Goal: Task Accomplishment & Management: Manage account settings

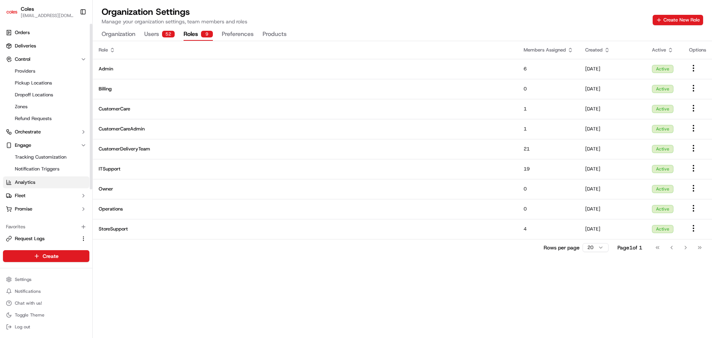
click at [47, 186] on link "Analytics" at bounding box center [46, 182] width 86 height 12
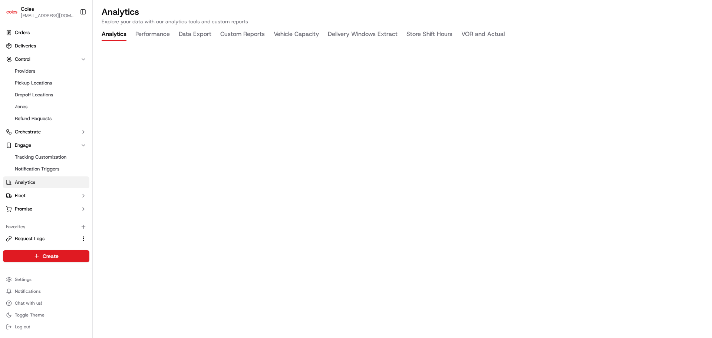
click at [299, 36] on button "Vehicle Capacity" at bounding box center [296, 34] width 45 height 13
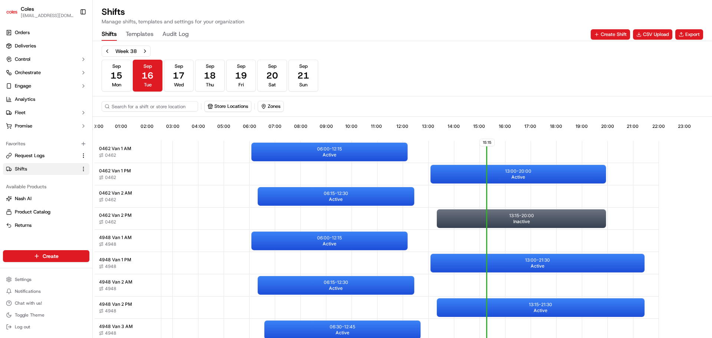
scroll to position [0, 69]
click at [503, 177] on div "13:00 - 20:00 Active" at bounding box center [517, 174] width 175 height 19
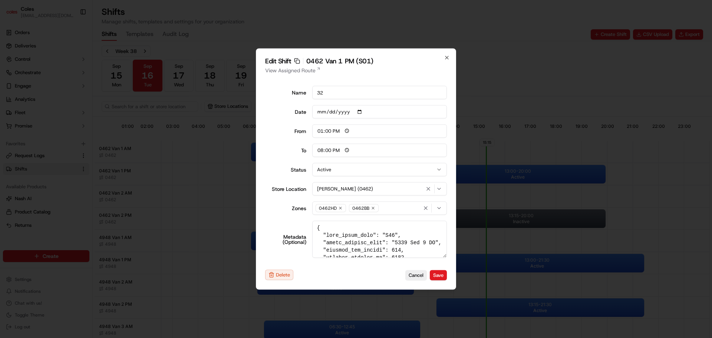
click at [307, 74] on div "Edit Shift Copy sft_3d75QW4h7wkUjNT4JFoPti 0462 Van 1 PM (S01) View Assigned Ro…" at bounding box center [356, 169] width 200 height 241
click at [296, 72] on link "View Assigned Route" at bounding box center [356, 70] width 182 height 7
click at [448, 56] on icon "button" at bounding box center [447, 58] width 6 height 6
type input "06:00"
type input "14:00"
